Goal: Transaction & Acquisition: Purchase product/service

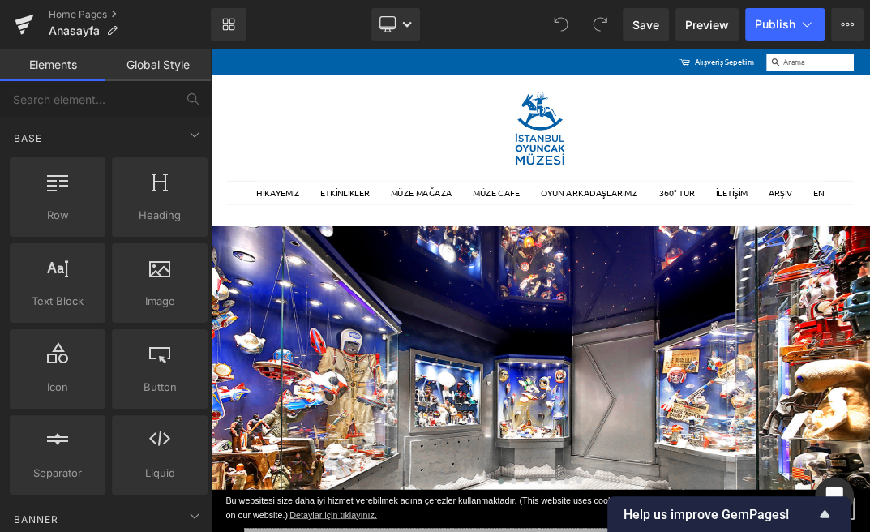
click at [22, 28] on icon at bounding box center [23, 26] width 11 height 7
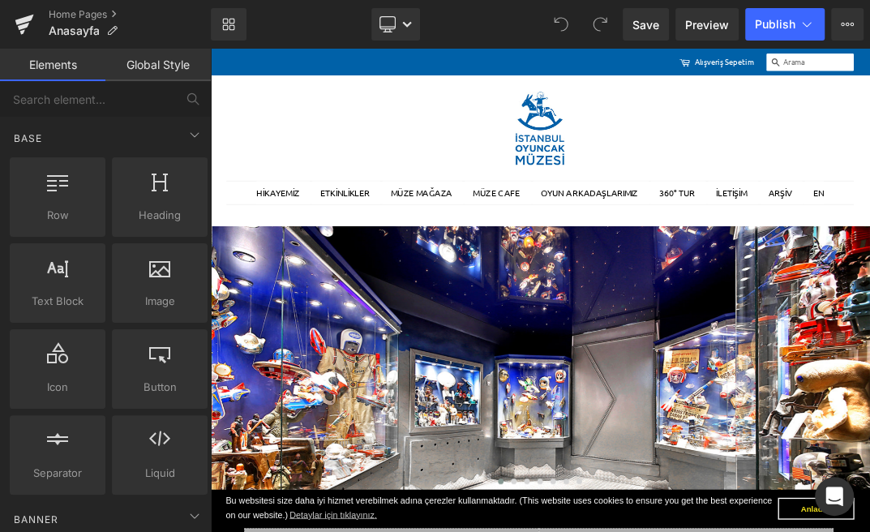
click at [556, 74] on div "Alışveriş Sepetim 0 Ara" at bounding box center [856, 68] width 622 height 27
click at [154, 69] on link "Global Style" at bounding box center [157, 65] width 105 height 32
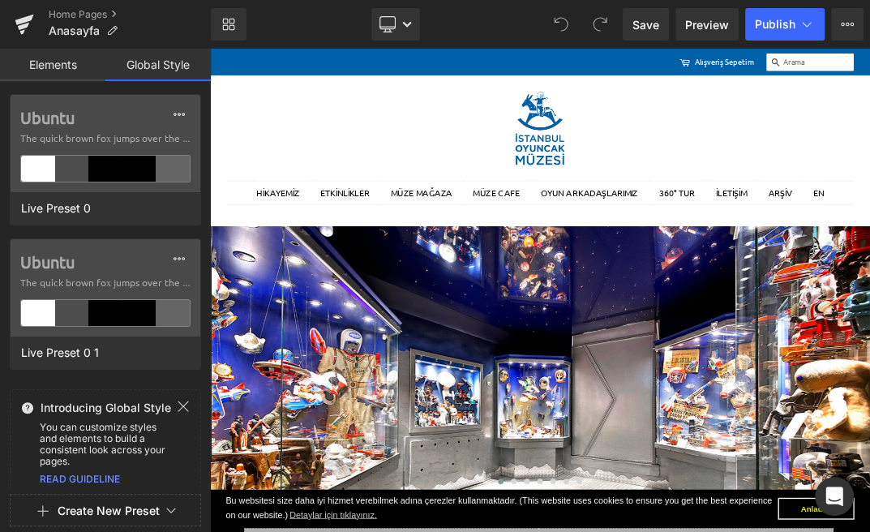
click at [79, 76] on link "Elements" at bounding box center [52, 65] width 105 height 32
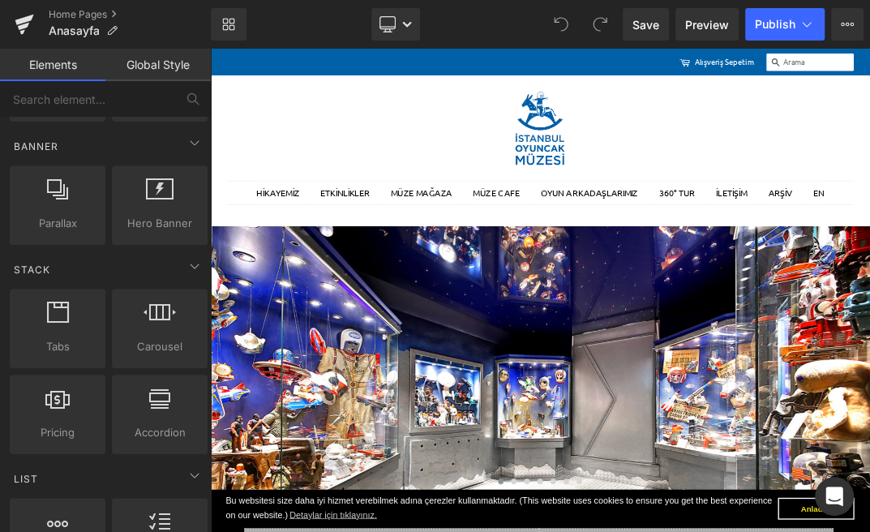
scroll to position [357, 0]
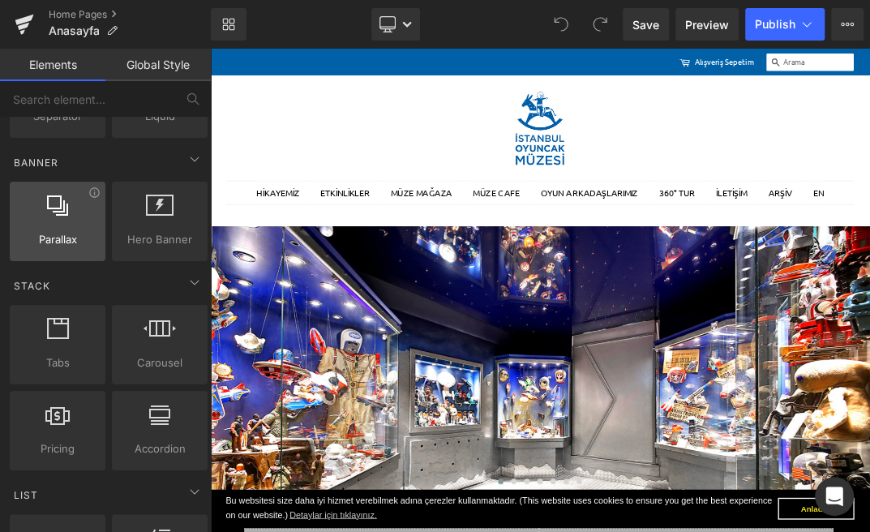
click at [81, 196] on div at bounding box center [58, 213] width 86 height 36
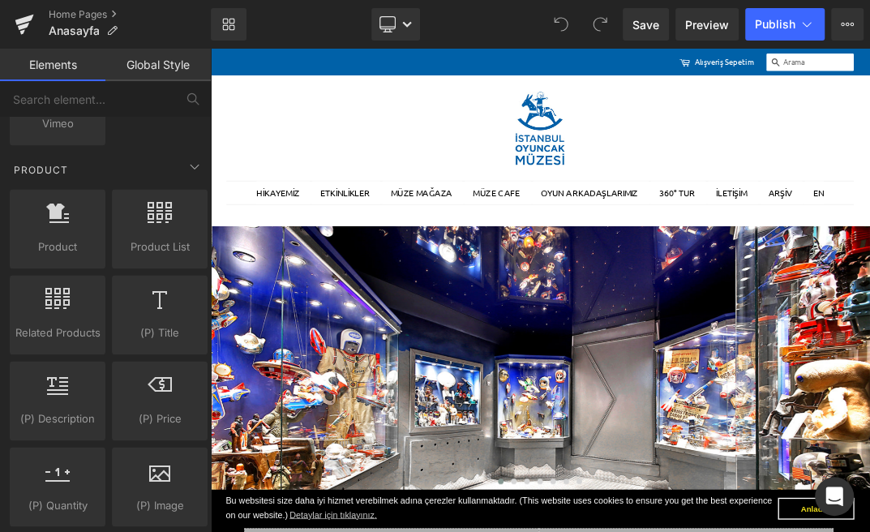
scroll to position [1366, 0]
